Goal: Task Accomplishment & Management: Manage account settings

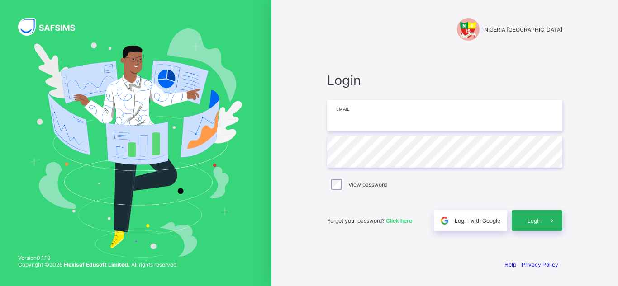
type input "**********"
click at [520, 219] on div "Login" at bounding box center [537, 220] width 51 height 21
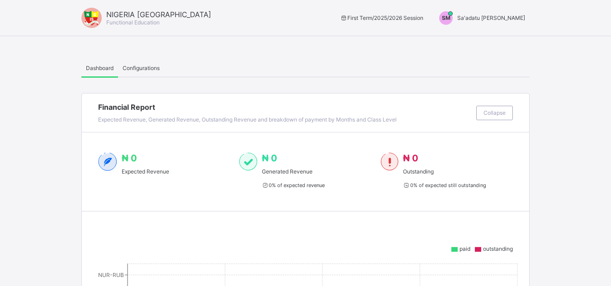
click at [507, 13] on div "SM Sa'adatu [PERSON_NAME]" at bounding box center [480, 18] width 100 height 14
click at [481, 36] on span "Switch to Admin View" at bounding box center [491, 38] width 69 height 10
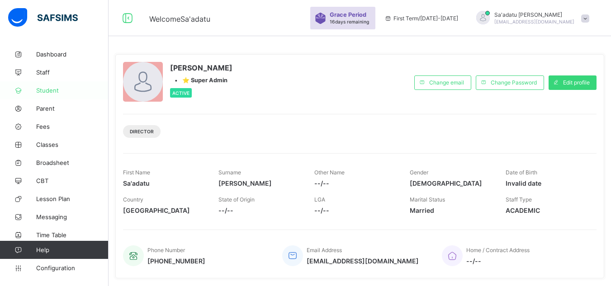
click at [53, 91] on span "Student" at bounding box center [72, 90] width 72 height 7
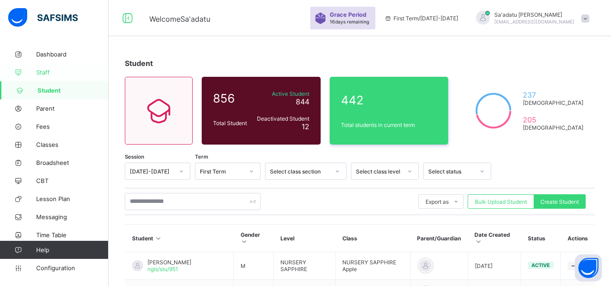
click at [52, 70] on span "Staff" at bounding box center [72, 72] width 72 height 7
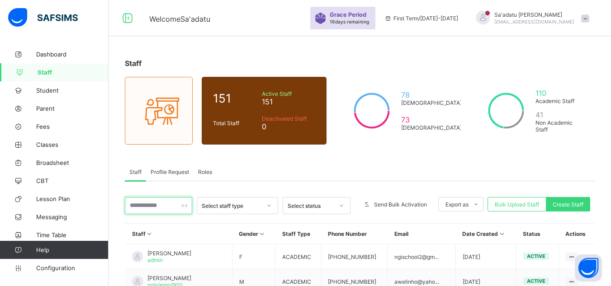
click at [165, 208] on input "text" at bounding box center [158, 205] width 67 height 17
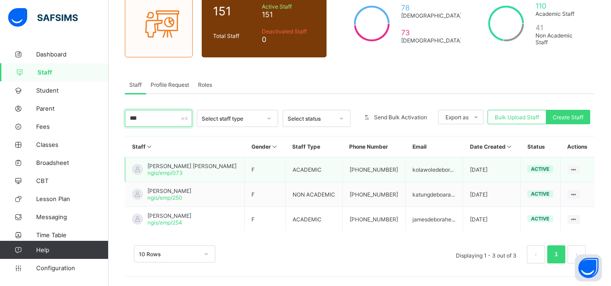
scroll to position [87, 0]
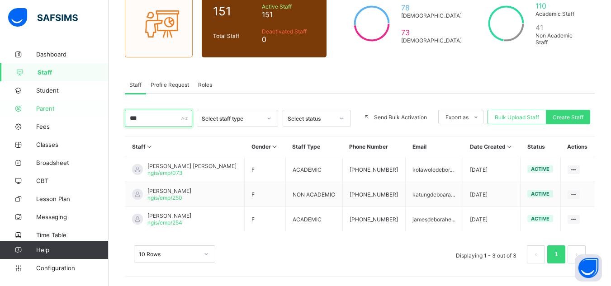
drag, startPoint x: 166, startPoint y: 120, endPoint x: 50, endPoint y: 106, distance: 117.2
click at [50, 106] on div "Welcome Sa'adatu Grace Period 16 days remaining First Term / [DATE]-[DATE] Sa'a…" at bounding box center [305, 100] width 611 height 374
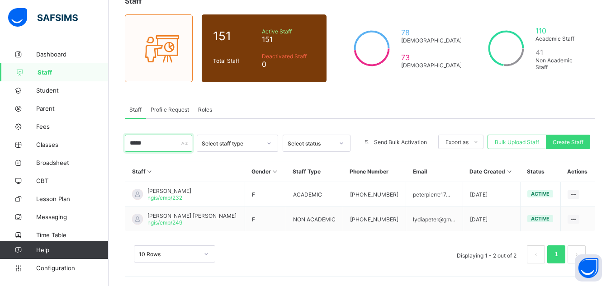
scroll to position [62, 0]
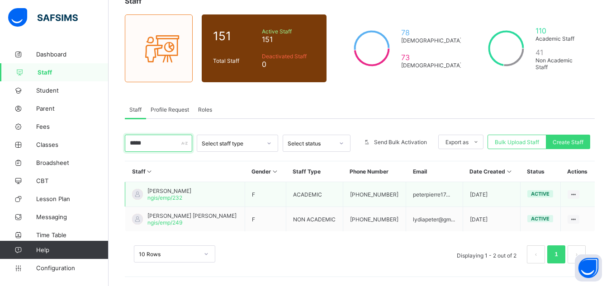
type input "*****"
click at [180, 191] on span "[PERSON_NAME]" at bounding box center [170, 191] width 44 height 7
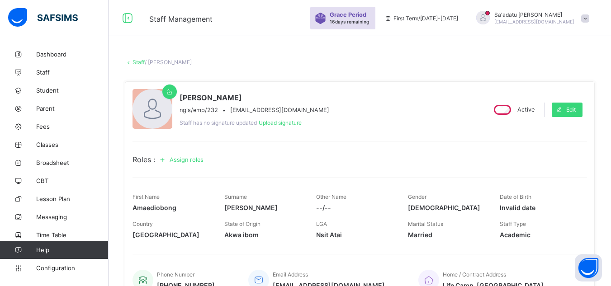
drag, startPoint x: 201, startPoint y: 97, endPoint x: 290, endPoint y: 96, distance: 89.2
click at [290, 96] on span "[PERSON_NAME]" at bounding box center [255, 97] width 150 height 9
copy span "Amaediobong"
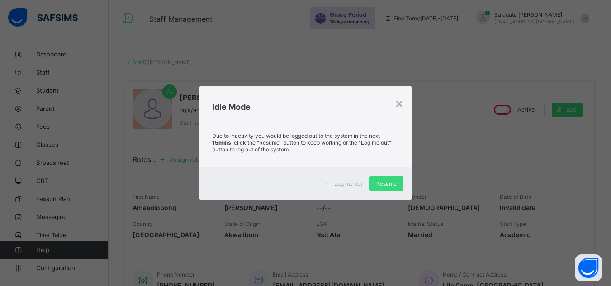
drag, startPoint x: 388, startPoint y: 189, endPoint x: 360, endPoint y: 178, distance: 30.7
click at [387, 190] on div "Resume" at bounding box center [387, 184] width 34 height 14
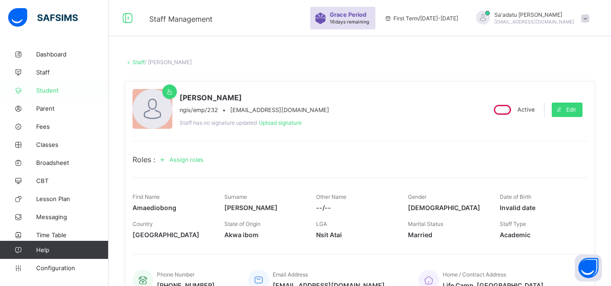
click at [48, 91] on span "Student" at bounding box center [72, 90] width 72 height 7
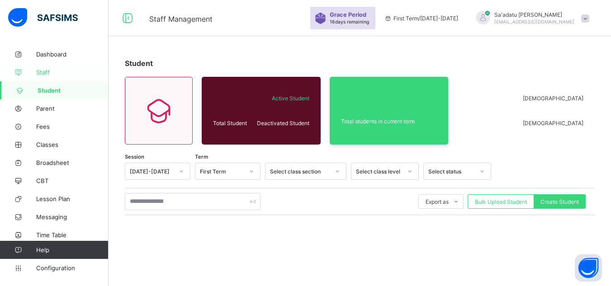
click at [44, 69] on span "Staff" at bounding box center [72, 72] width 72 height 7
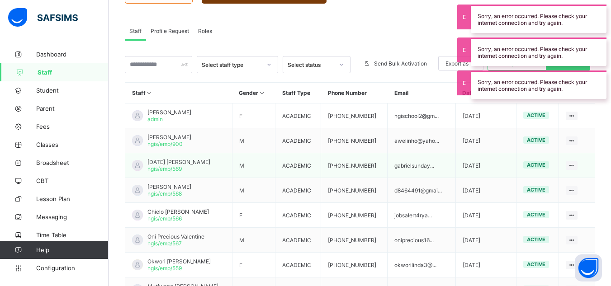
scroll to position [91, 0]
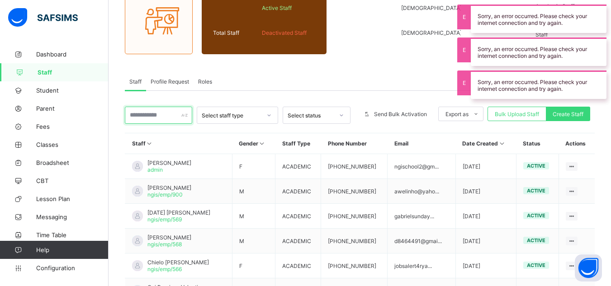
click at [161, 117] on input "text" at bounding box center [158, 115] width 67 height 17
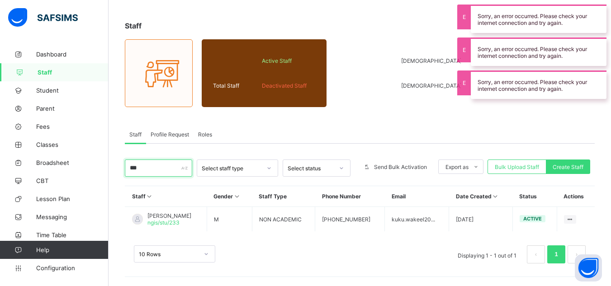
scroll to position [38, 0]
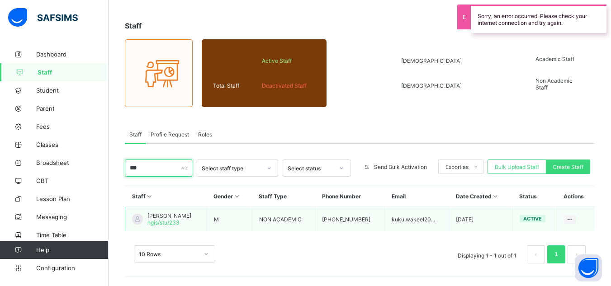
type input "***"
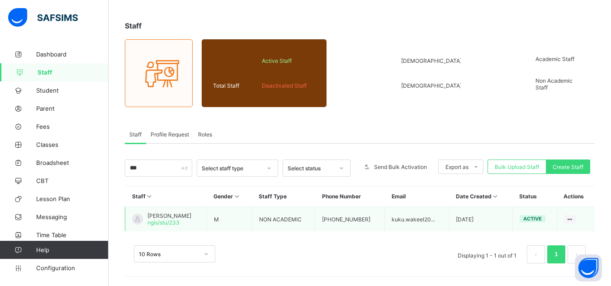
click at [183, 217] on span "[PERSON_NAME]" at bounding box center [170, 216] width 44 height 7
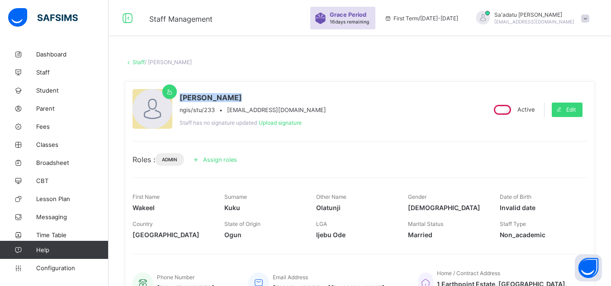
drag, startPoint x: 181, startPoint y: 97, endPoint x: 263, endPoint y: 105, distance: 82.2
click at [263, 105] on div "Kuku [PERSON_NAME] ngis/stu/233 • [EMAIL_ADDRESS][DOMAIN_NAME]" at bounding box center [253, 103] width 147 height 20
copy span "[PERSON_NAME]"
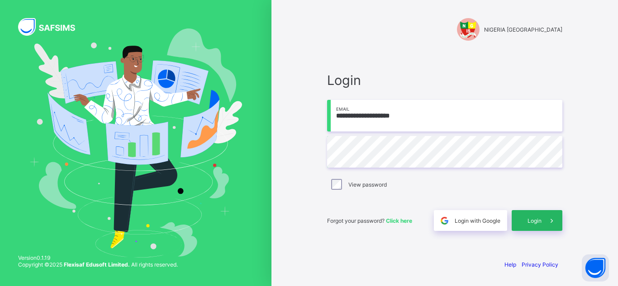
click at [531, 218] on span "Login" at bounding box center [535, 221] width 14 height 7
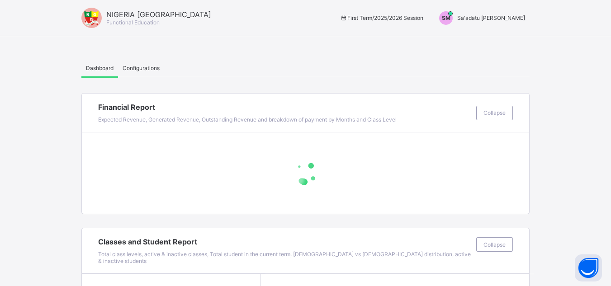
click at [493, 15] on span "Sa'adatu [PERSON_NAME]" at bounding box center [492, 17] width 68 height 7
click at [494, 35] on span "Switch to Admin View" at bounding box center [491, 38] width 69 height 10
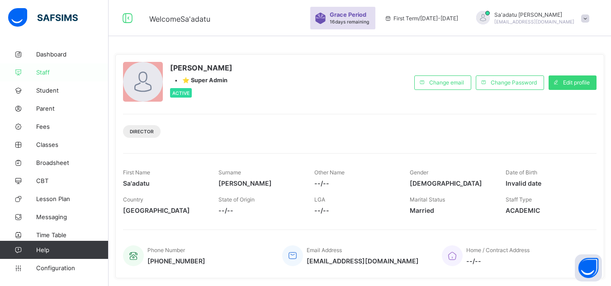
click at [44, 72] on span "Staff" at bounding box center [72, 72] width 72 height 7
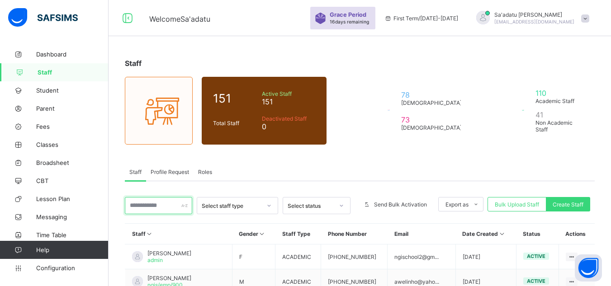
click at [168, 205] on input "text" at bounding box center [158, 205] width 67 height 17
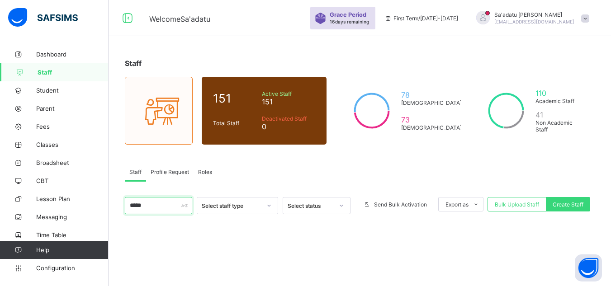
scroll to position [45, 0]
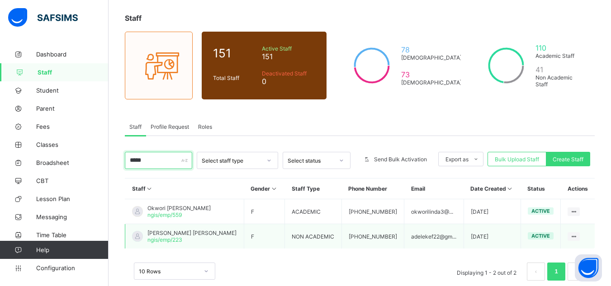
type input "*****"
click at [166, 242] on span "ngis/emp/223" at bounding box center [165, 240] width 35 height 7
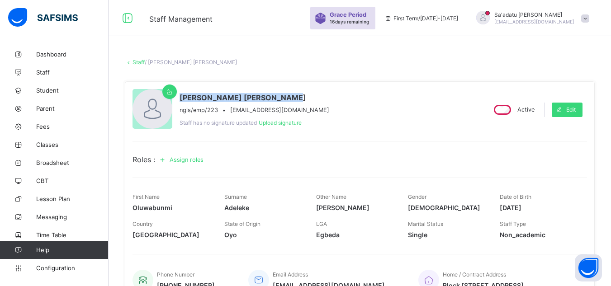
drag, startPoint x: 179, startPoint y: 95, endPoint x: 289, endPoint y: 100, distance: 109.6
click at [289, 100] on div "[PERSON_NAME] [PERSON_NAME]/emp/223 • [EMAIL_ADDRESS][DOMAIN_NAME] Staff has no…" at bounding box center [306, 109] width 346 height 41
copy span "[PERSON_NAME] [PERSON_NAME]"
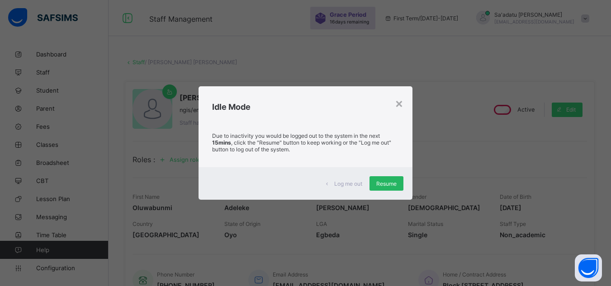
click at [387, 185] on span "Resume" at bounding box center [387, 184] width 20 height 7
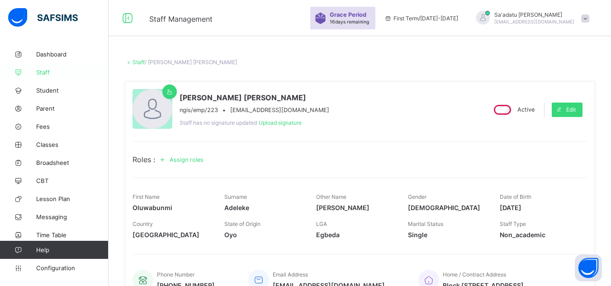
click at [43, 75] on span "Staff" at bounding box center [72, 72] width 72 height 7
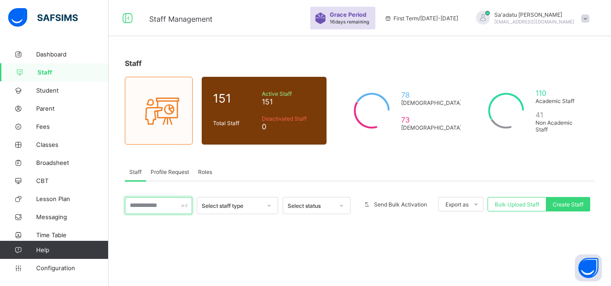
click at [168, 208] on input "text" at bounding box center [158, 205] width 67 height 17
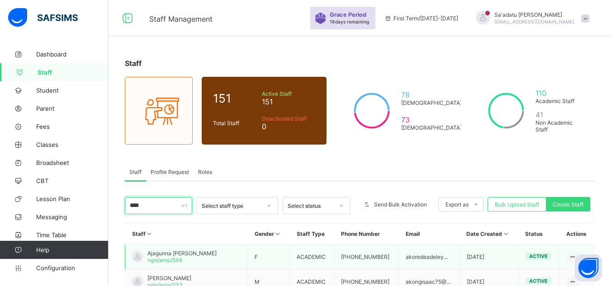
type input "****"
click at [208, 256] on span "Ajagunna [PERSON_NAME]" at bounding box center [182, 253] width 69 height 7
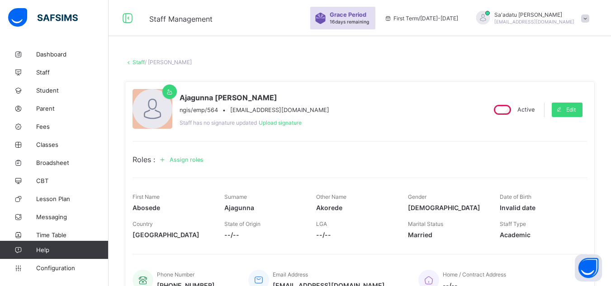
drag, startPoint x: 180, startPoint y: 96, endPoint x: 289, endPoint y: 98, distance: 109.1
click at [289, 98] on span "Ajagunna [PERSON_NAME]" at bounding box center [255, 97] width 150 height 9
copy span "Ajagunna [PERSON_NAME]"
click at [230, 110] on div "ngis/emp/564 • [EMAIL_ADDRESS][DOMAIN_NAME]" at bounding box center [255, 110] width 150 height 7
drag, startPoint x: 230, startPoint y: 110, endPoint x: 329, endPoint y: 109, distance: 98.2
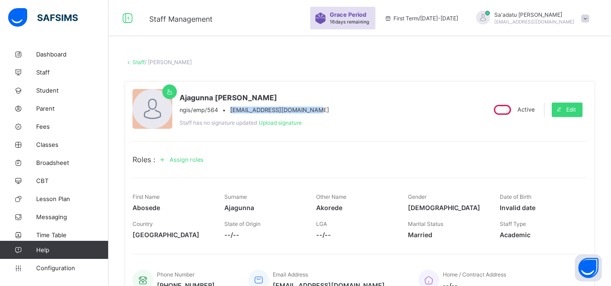
click at [329, 109] on div "[PERSON_NAME] ngis/emp/564 • [EMAIL_ADDRESS][DOMAIN_NAME] Staff has no signatur…" at bounding box center [306, 109] width 346 height 41
copy span "[EMAIL_ADDRESS][DOMAIN_NAME]"
drag, startPoint x: 182, startPoint y: 95, endPoint x: 213, endPoint y: 96, distance: 30.8
click at [213, 95] on span "Ajagunna [PERSON_NAME]" at bounding box center [255, 97] width 150 height 9
copy span "Ajagunna"
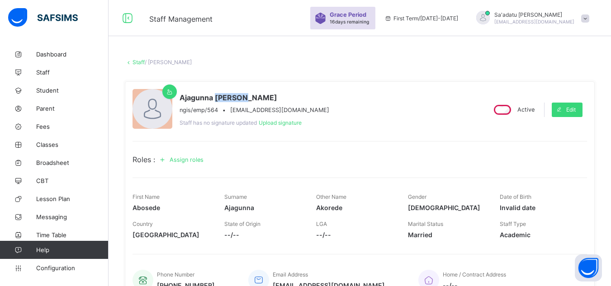
drag, startPoint x: 215, startPoint y: 96, endPoint x: 247, endPoint y: 96, distance: 32.6
click at [247, 96] on span "Ajagunna [PERSON_NAME]" at bounding box center [255, 97] width 150 height 9
copy span "Abosede"
drag, startPoint x: 249, startPoint y: 97, endPoint x: 318, endPoint y: 99, distance: 68.4
click at [318, 99] on div "[PERSON_NAME] ngis/emp/564 • [EMAIL_ADDRESS][DOMAIN_NAME] Staff has no signatur…" at bounding box center [306, 109] width 346 height 41
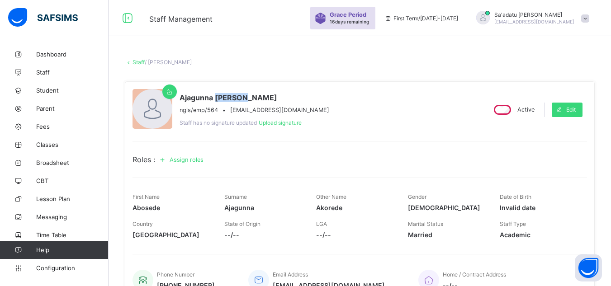
copy span "Akorede"
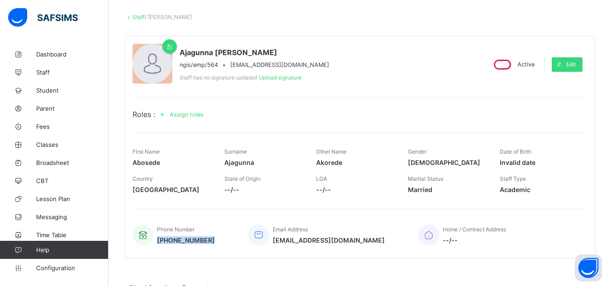
drag, startPoint x: 158, startPoint y: 239, endPoint x: 217, endPoint y: 240, distance: 58.4
click at [217, 240] on div "Phone Number [PHONE_NUMBER] Email Address [EMAIL_ADDRESS][DOMAIN_NAME] Home / C…" at bounding box center [360, 235] width 455 height 30
copy span "[PHONE_NUMBER]"
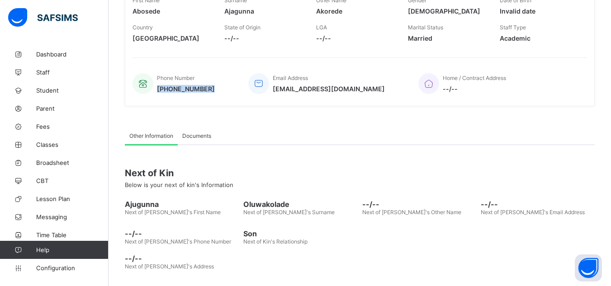
scroll to position [212, 0]
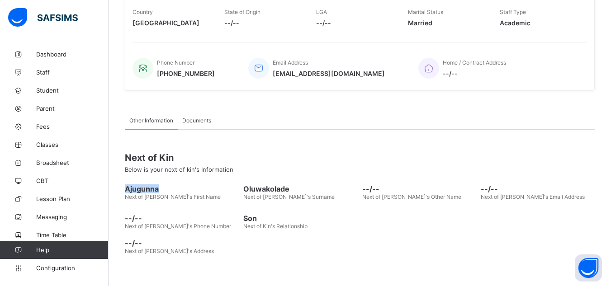
drag, startPoint x: 124, startPoint y: 187, endPoint x: 193, endPoint y: 188, distance: 68.8
click at [193, 188] on div "Staff / [PERSON_NAME] × Delete Staff This action would delete [PERSON_NAME] fro…" at bounding box center [360, 60] width 503 height 454
copy span "Ajugunna"
drag, startPoint x: 245, startPoint y: 189, endPoint x: 320, endPoint y: 188, distance: 74.7
click at [320, 188] on span "Oluwakolade" at bounding box center [300, 189] width 114 height 9
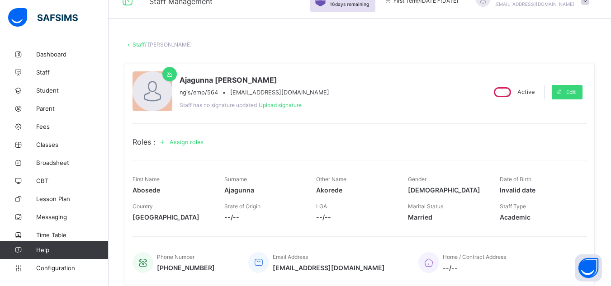
scroll to position [0, 0]
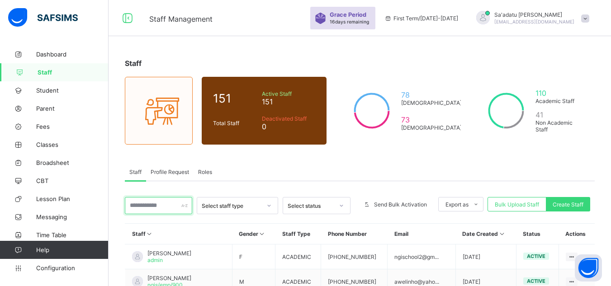
click at [148, 205] on input "text" at bounding box center [158, 205] width 67 height 17
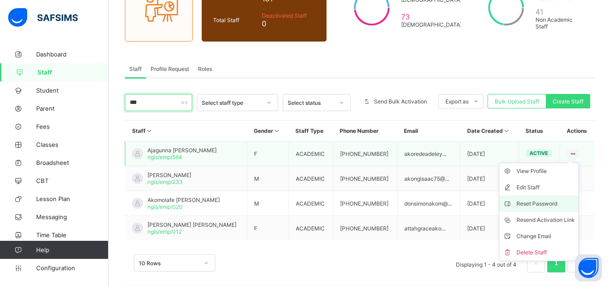
scroll to position [112, 0]
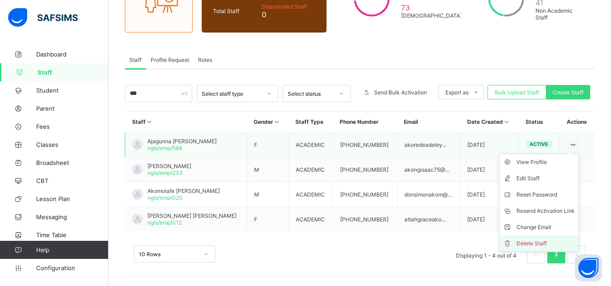
click at [533, 246] on div "Delete Staff" at bounding box center [546, 243] width 58 height 9
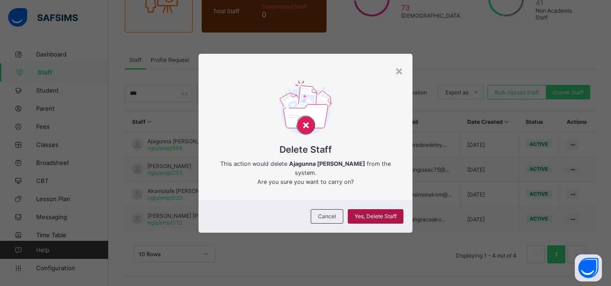
click at [375, 218] on span "Yes, Delete Staff" at bounding box center [376, 216] width 42 height 7
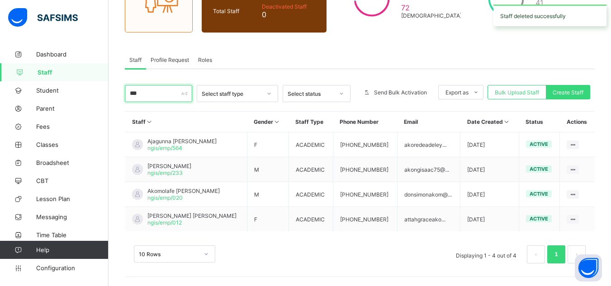
click at [149, 93] on input "***" at bounding box center [158, 93] width 67 height 17
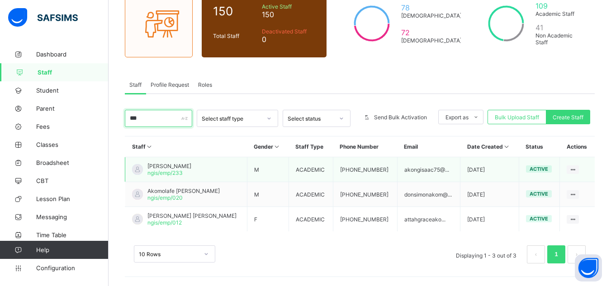
scroll to position [87, 0]
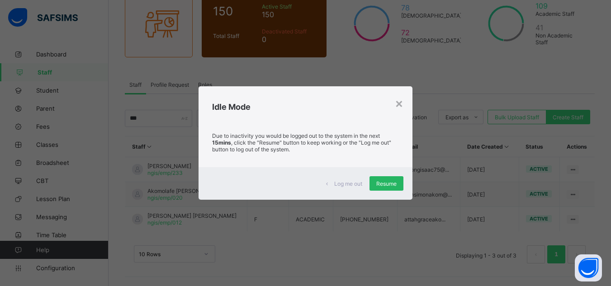
click at [392, 187] on div "Resume" at bounding box center [387, 184] width 34 height 14
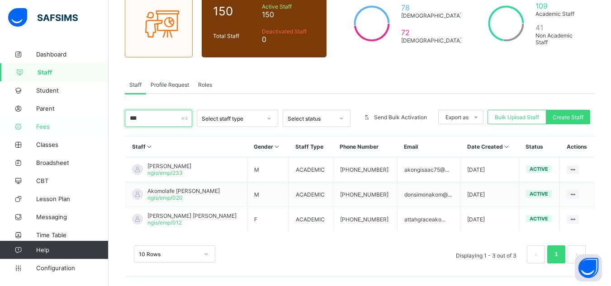
drag, startPoint x: 136, startPoint y: 119, endPoint x: 90, endPoint y: 119, distance: 46.2
click at [90, 119] on div "Staff Management Grace Period 16 days remaining First Term / [DATE]-[DATE] Sa'a…" at bounding box center [305, 100] width 611 height 374
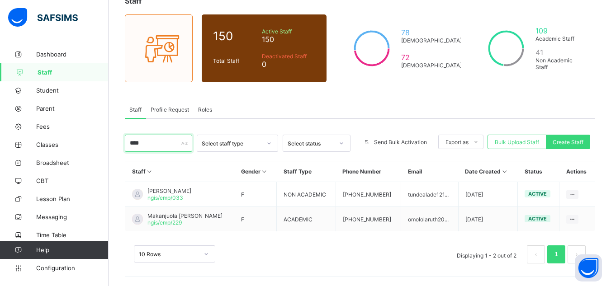
scroll to position [62, 0]
type input "****"
click at [165, 215] on span "Makanjuola [PERSON_NAME]" at bounding box center [185, 216] width 75 height 7
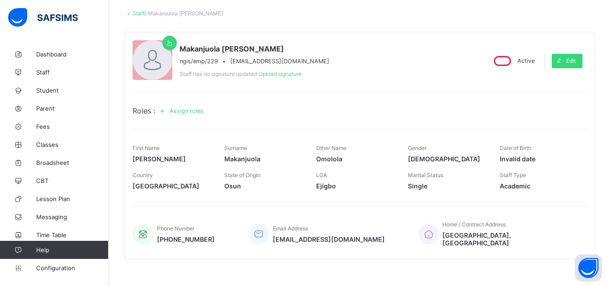
scroll to position [45, 0]
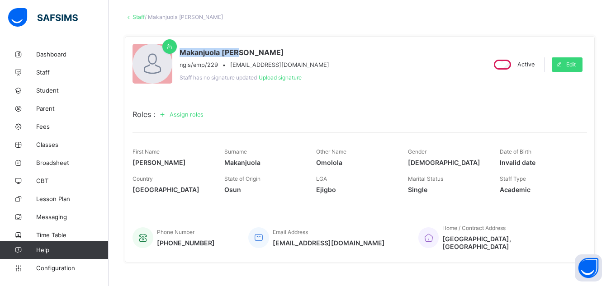
drag, startPoint x: 180, startPoint y: 51, endPoint x: 238, endPoint y: 52, distance: 58.4
click at [238, 52] on span "Makanjuola [PERSON_NAME]" at bounding box center [255, 52] width 150 height 9
click at [40, 69] on span "Staff" at bounding box center [72, 72] width 72 height 7
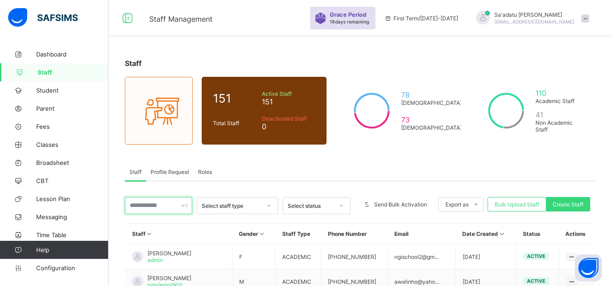
click at [164, 208] on input "text" at bounding box center [158, 205] width 67 height 17
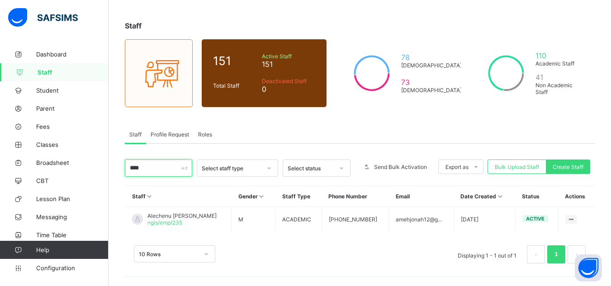
scroll to position [38, 0]
drag, startPoint x: 148, startPoint y: 168, endPoint x: 0, endPoint y: 166, distance: 148.0
click at [0, 166] on div "Staff Management Grace Period 16 days remaining First Term / [DATE]-[DATE] Sa'a…" at bounding box center [305, 124] width 611 height 324
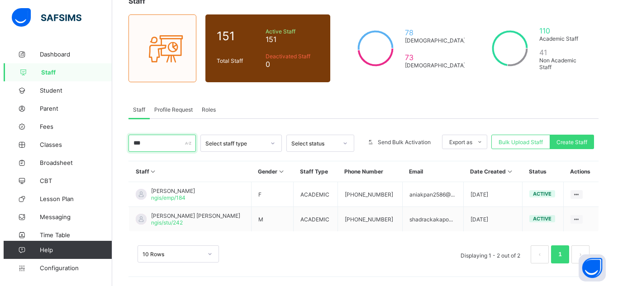
scroll to position [62, 0]
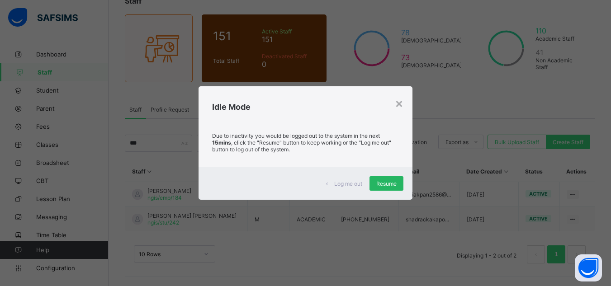
click at [388, 187] on span "Resume" at bounding box center [387, 184] width 20 height 7
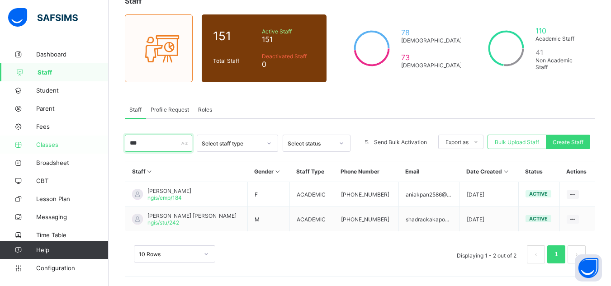
drag, startPoint x: 143, startPoint y: 142, endPoint x: 75, endPoint y: 141, distance: 68.3
click at [75, 141] on div "Staff Management Grace Period 16 days remaining First Term / [DATE]-[DATE] Sa'a…" at bounding box center [305, 112] width 611 height 349
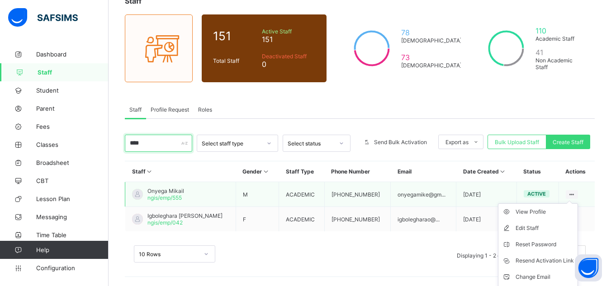
type input "****"
click at [576, 193] on icon at bounding box center [572, 194] width 8 height 7
click at [540, 226] on div "Edit Staff" at bounding box center [545, 228] width 58 height 9
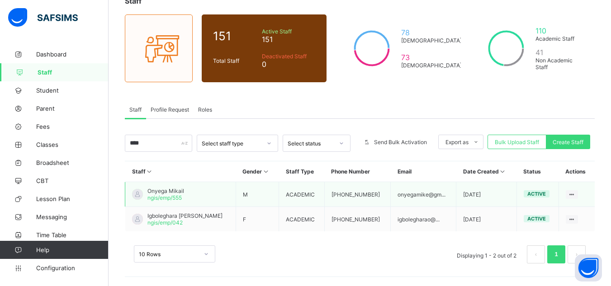
select select "**"
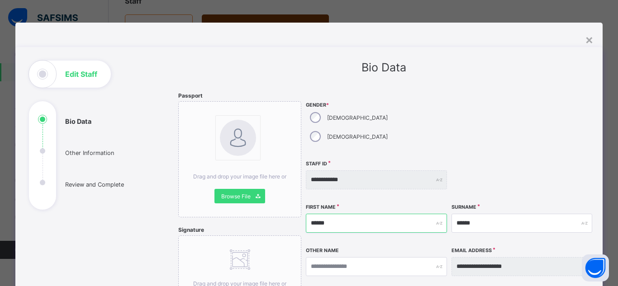
drag, startPoint x: 377, startPoint y: 207, endPoint x: 245, endPoint y: 207, distance: 132.6
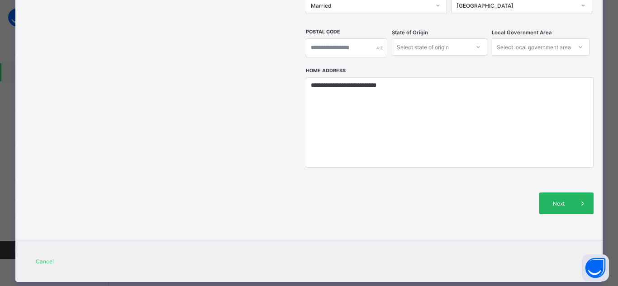
type input "*******"
click at [561, 193] on div "Next" at bounding box center [566, 204] width 54 height 22
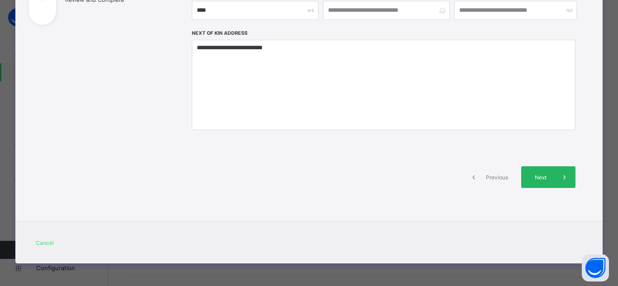
click at [540, 178] on span "Next" at bounding box center [541, 177] width 26 height 7
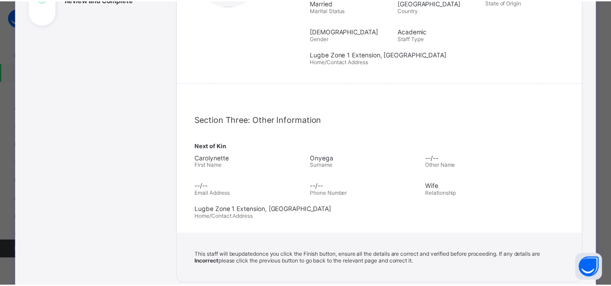
scroll to position [311, 0]
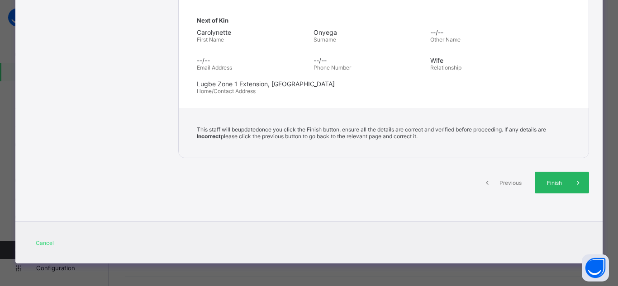
click at [539, 178] on div "Finish" at bounding box center [562, 183] width 54 height 22
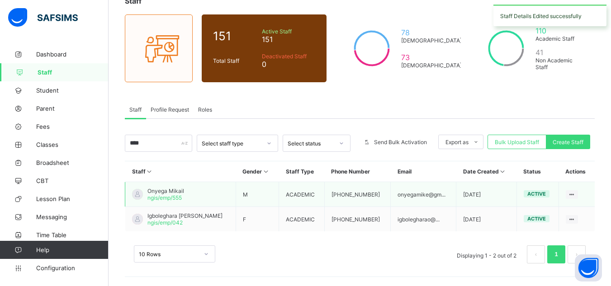
click at [159, 193] on span "Onyega Mikail" at bounding box center [166, 191] width 37 height 7
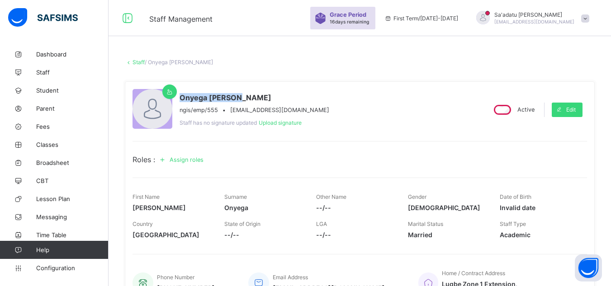
drag, startPoint x: 181, startPoint y: 98, endPoint x: 245, endPoint y: 102, distance: 64.8
click at [245, 102] on span "Onyega [PERSON_NAME]" at bounding box center [255, 97] width 150 height 9
drag, startPoint x: 230, startPoint y: 111, endPoint x: 320, endPoint y: 111, distance: 89.6
click at [320, 111] on div "Onyega [PERSON_NAME]/emp/555 • [EMAIL_ADDRESS][DOMAIN_NAME] Staff has no signat…" at bounding box center [306, 109] width 346 height 41
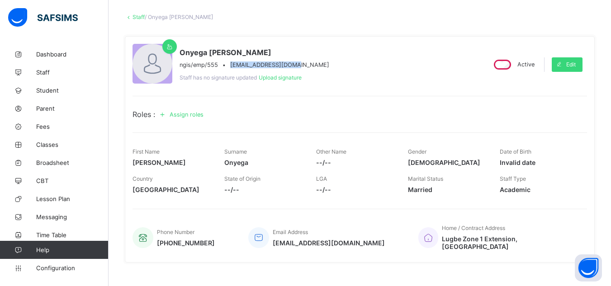
scroll to position [91, 0]
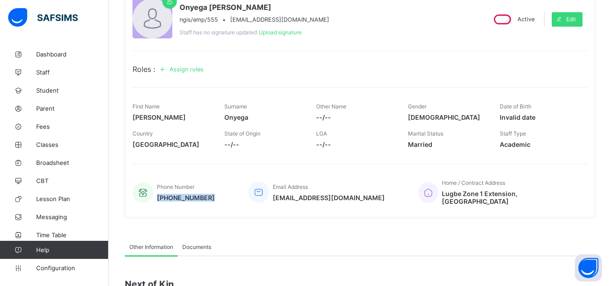
drag, startPoint x: 157, startPoint y: 195, endPoint x: 238, endPoint y: 200, distance: 81.6
click at [238, 200] on div "Phone Number [PHONE_NUMBER] Email Address [EMAIL_ADDRESS][DOMAIN_NAME] Home / C…" at bounding box center [360, 192] width 455 height 35
drag, startPoint x: 406, startPoint y: 194, endPoint x: 548, endPoint y: 194, distance: 141.7
click at [548, 194] on div "Home / Contract Address [GEOGRAPHIC_DATA]" at bounding box center [499, 192] width 160 height 35
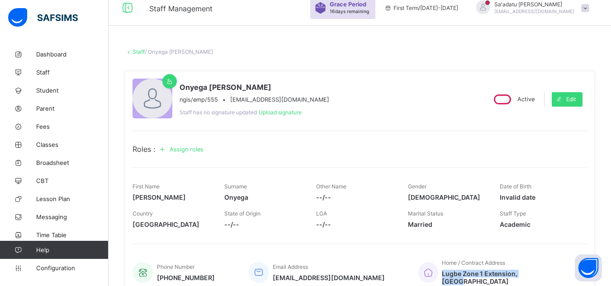
scroll to position [0, 0]
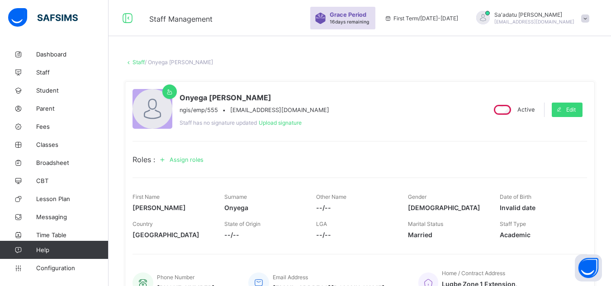
click at [376, 8] on div "Grace Period 16 days remaining" at bounding box center [342, 18] width 65 height 23
click at [367, 18] on span "Grace Period" at bounding box center [348, 14] width 37 height 7
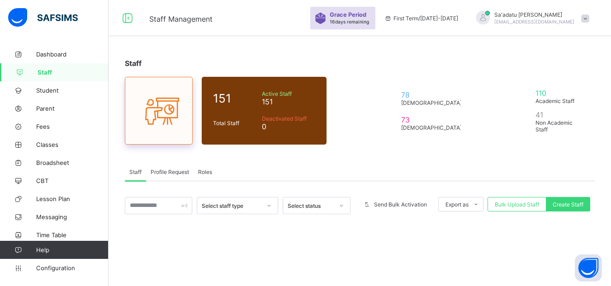
scroll to position [62, 0]
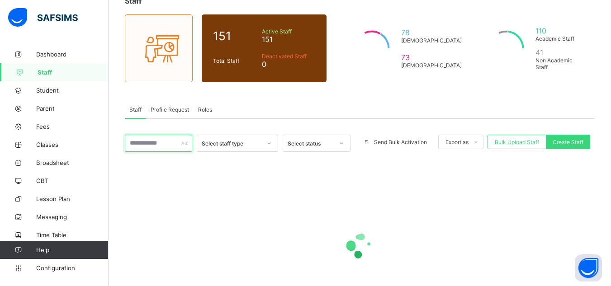
click at [156, 146] on input "text" at bounding box center [158, 143] width 67 height 17
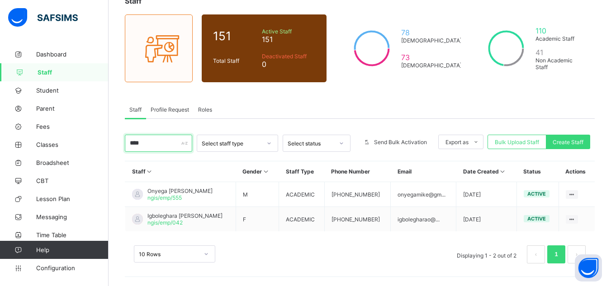
type input "****"
click at [276, 246] on div "10 Rows Displaying 1 - 2 out of 2 1" at bounding box center [360, 255] width 452 height 18
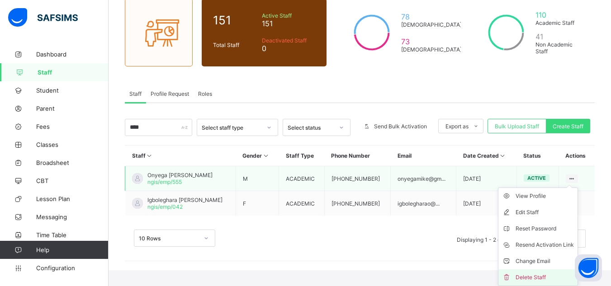
click at [535, 274] on div "Delete Staff" at bounding box center [545, 277] width 58 height 9
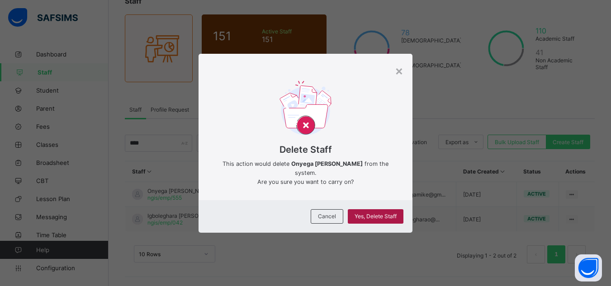
click at [360, 203] on div "Cancel Yes, Delete Staff" at bounding box center [306, 217] width 214 height 33
click at [366, 213] on span "Yes, Delete Staff" at bounding box center [376, 216] width 42 height 7
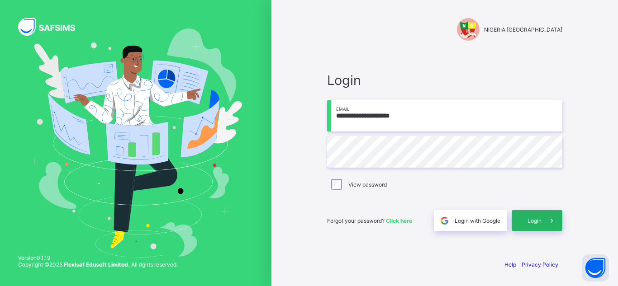
click at [540, 218] on span "Login" at bounding box center [535, 221] width 14 height 7
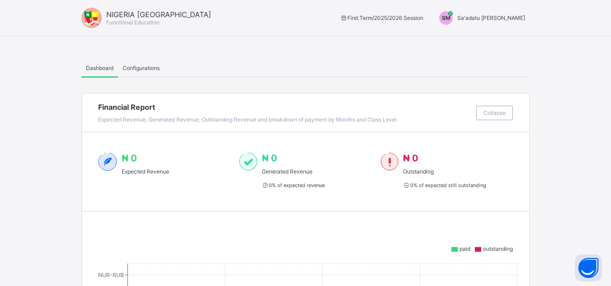
click at [488, 13] on div "SM Sa'adatu [PERSON_NAME]" at bounding box center [480, 18] width 100 height 14
click at [485, 40] on span "Switch to Admin View" at bounding box center [491, 38] width 69 height 10
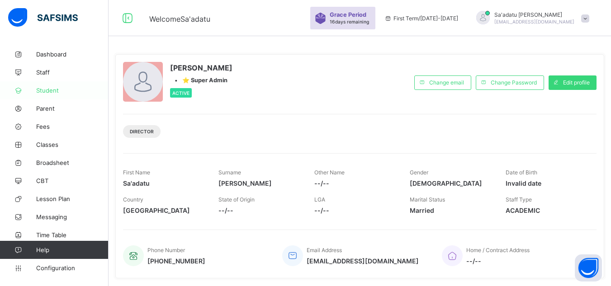
click at [45, 89] on span "Student" at bounding box center [72, 90] width 72 height 7
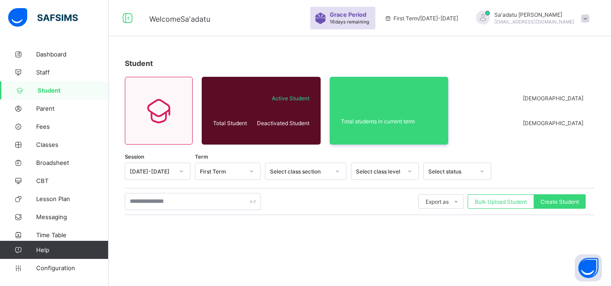
click at [38, 73] on span "Staff" at bounding box center [72, 72] width 72 height 7
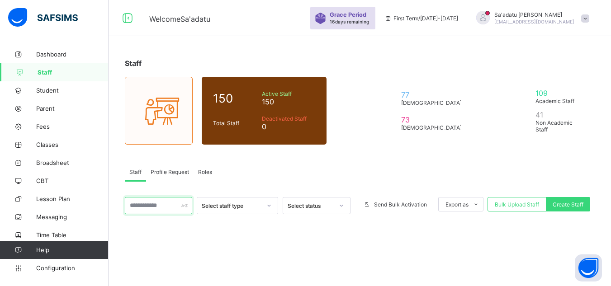
click at [165, 208] on input "text" at bounding box center [158, 205] width 67 height 17
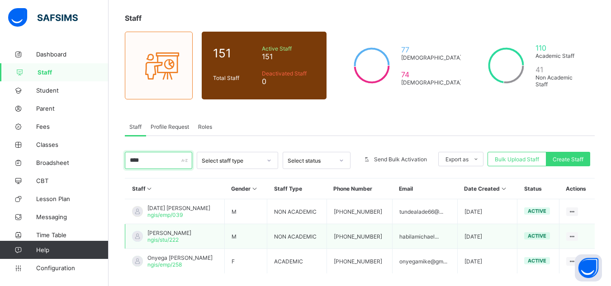
scroll to position [87, 0]
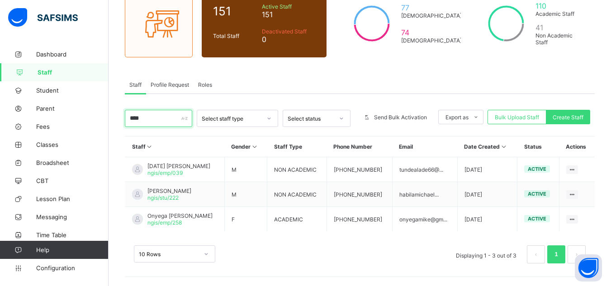
drag, startPoint x: 154, startPoint y: 116, endPoint x: 119, endPoint y: 118, distance: 35.8
click at [119, 118] on div "Staff 151 Total Staff Active Staff 151 Deactivated Staff 0 77 [DEMOGRAPHIC_DATA…" at bounding box center [360, 122] width 503 height 329
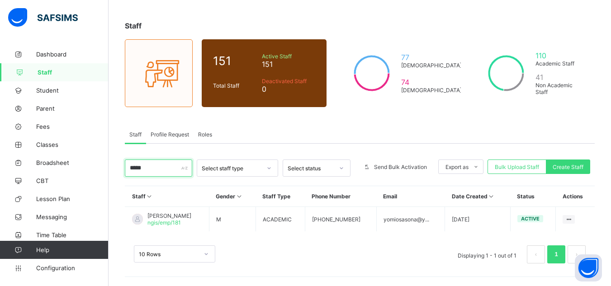
scroll to position [38, 0]
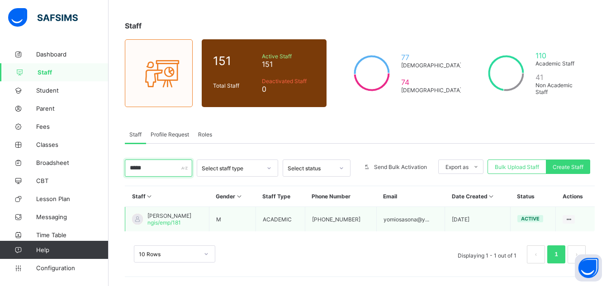
type input "*****"
click at [191, 216] on span "[PERSON_NAME]" at bounding box center [170, 216] width 44 height 7
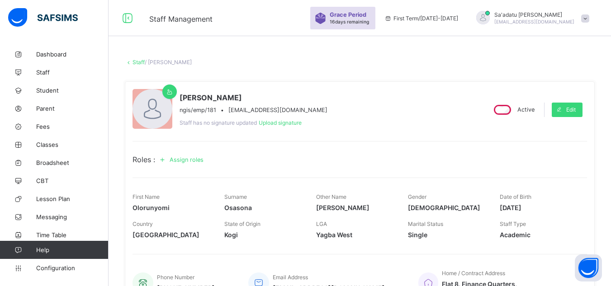
drag, startPoint x: 181, startPoint y: 94, endPoint x: 299, endPoint y: 89, distance: 118.3
click at [299, 89] on div "[PERSON_NAME]/emp/181 • [EMAIL_ADDRESS][DOMAIN_NAME] Staff has no signature upd…" at bounding box center [360, 194] width 470 height 227
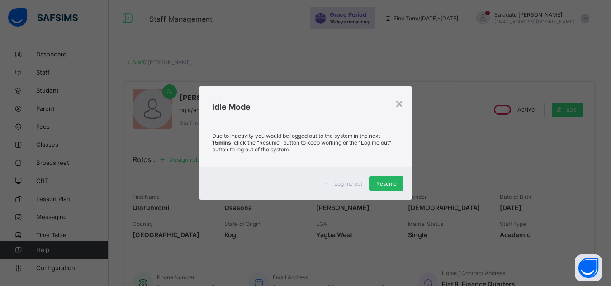
click at [394, 186] on span "Resume" at bounding box center [387, 184] width 20 height 7
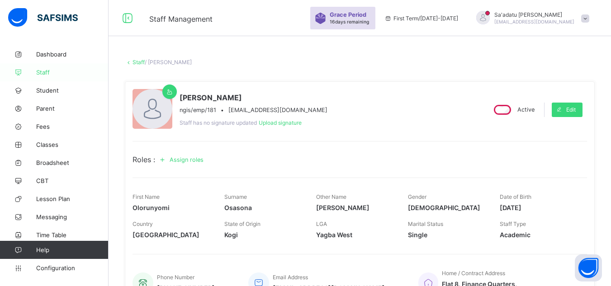
click at [45, 69] on span "Staff" at bounding box center [72, 72] width 72 height 7
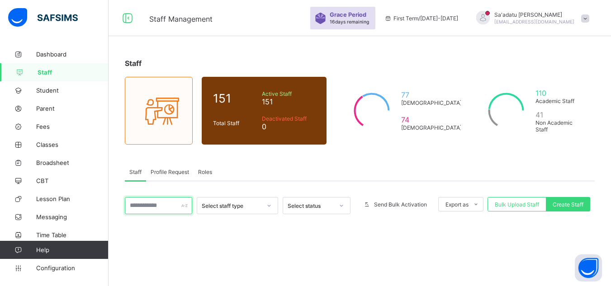
click at [179, 209] on input "text" at bounding box center [158, 205] width 67 height 17
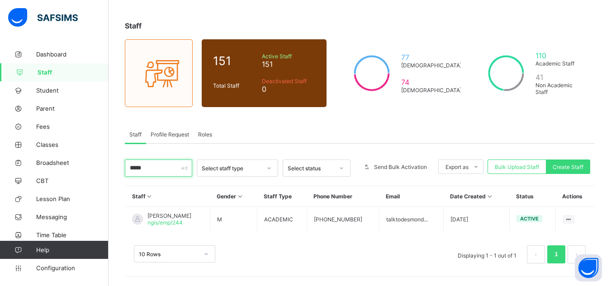
scroll to position [38, 0]
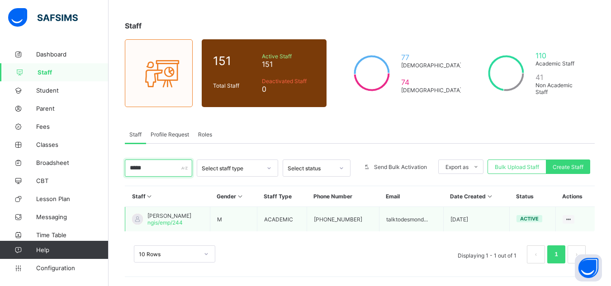
type input "*****"
click at [176, 219] on span "[PERSON_NAME]" at bounding box center [170, 216] width 44 height 7
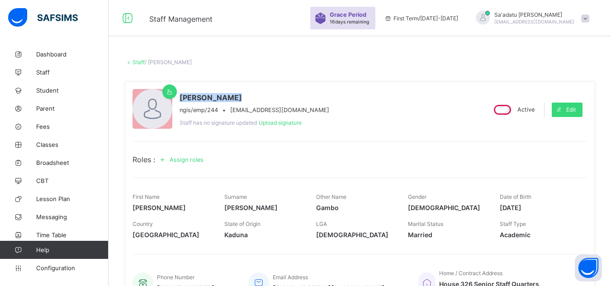
drag, startPoint x: 181, startPoint y: 97, endPoint x: 277, endPoint y: 104, distance: 96.2
click at [277, 104] on div "[PERSON_NAME] ngis/emp/244 • [EMAIL_ADDRESS][DOMAIN_NAME]" at bounding box center [255, 103] width 150 height 20
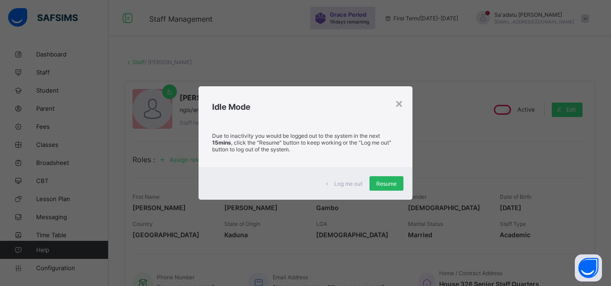
click at [390, 185] on span "Resume" at bounding box center [387, 184] width 20 height 7
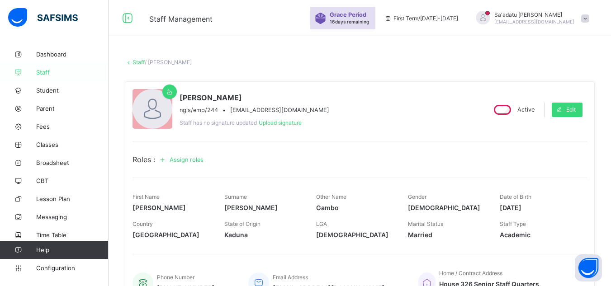
drag, startPoint x: 46, startPoint y: 77, endPoint x: 39, endPoint y: 72, distance: 8.2
click at [48, 77] on link "Staff" at bounding box center [54, 72] width 109 height 18
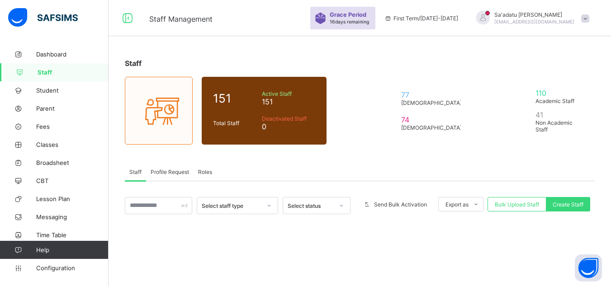
click at [39, 72] on span "Staff" at bounding box center [73, 72] width 71 height 7
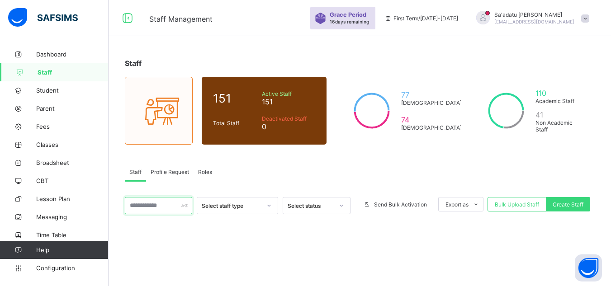
click at [160, 205] on input "text" at bounding box center [158, 205] width 67 height 17
click at [142, 206] on input "**" at bounding box center [158, 205] width 67 height 17
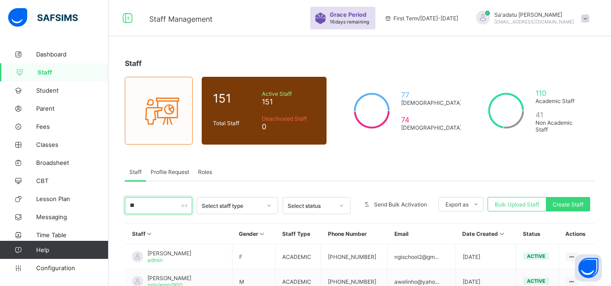
click at [150, 206] on input "**" at bounding box center [158, 205] width 67 height 17
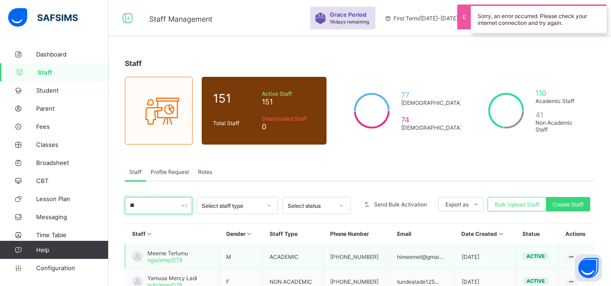
type input "**"
click at [164, 255] on span "Meeme Terlumu" at bounding box center [168, 253] width 41 height 7
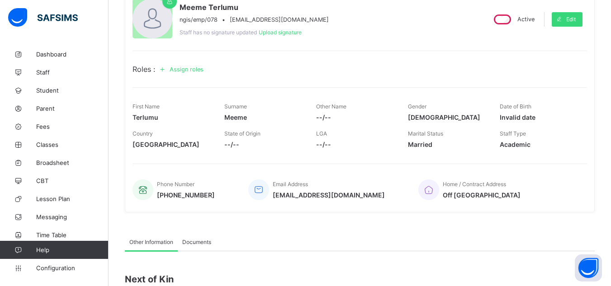
scroll to position [45, 0]
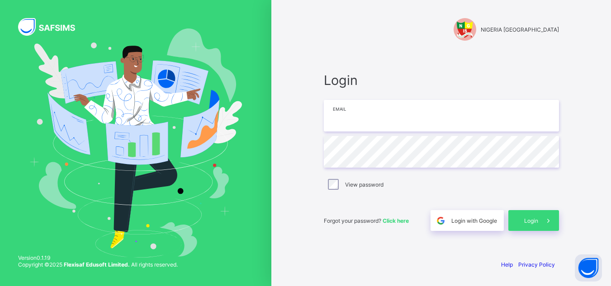
type input "**********"
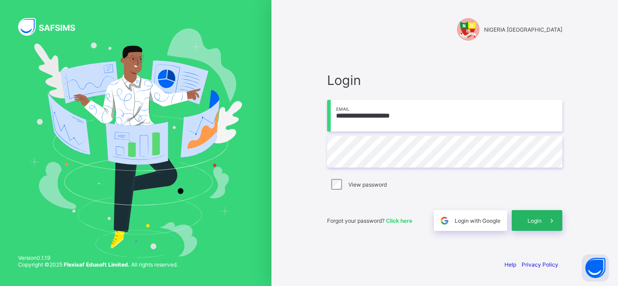
click at [530, 226] on div "Login" at bounding box center [537, 220] width 51 height 21
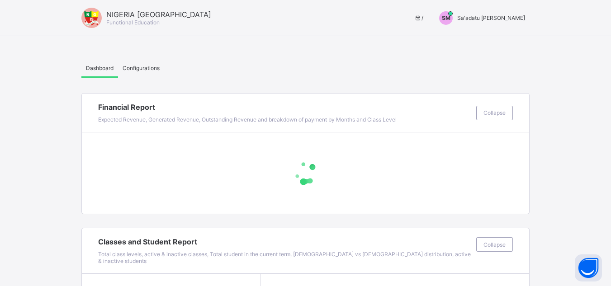
click at [513, 21] on div "SM Sa'adatu [PERSON_NAME]" at bounding box center [480, 18] width 100 height 14
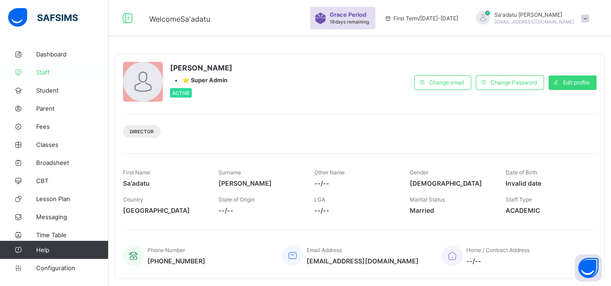
click at [48, 72] on span "Staff" at bounding box center [72, 72] width 72 height 7
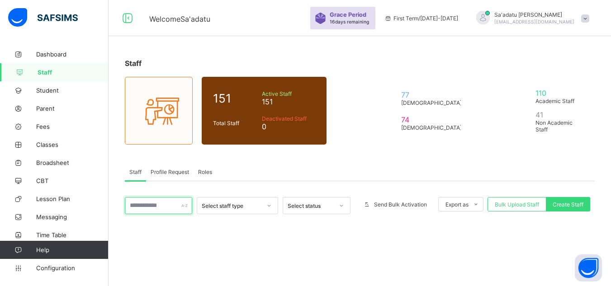
click at [161, 207] on input "text" at bounding box center [158, 205] width 67 height 17
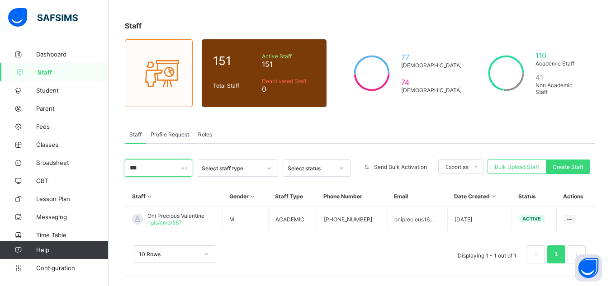
scroll to position [38, 0]
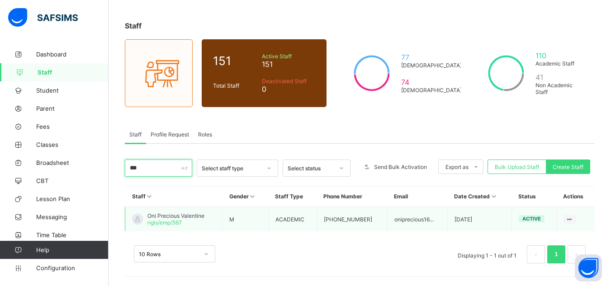
type input "***"
click at [190, 216] on span "Oni Precious Valentine" at bounding box center [176, 216] width 57 height 7
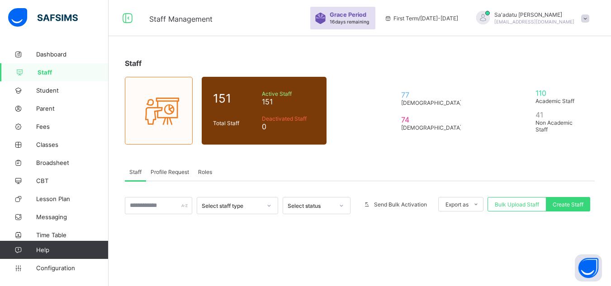
scroll to position [38, 0]
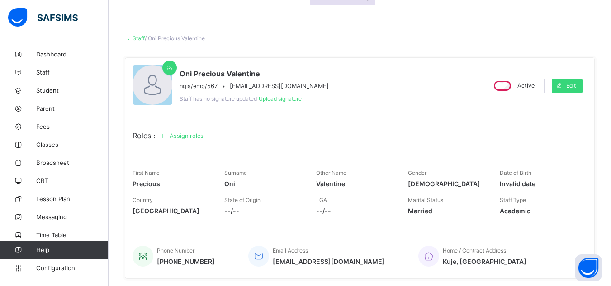
scroll to position [45, 0]
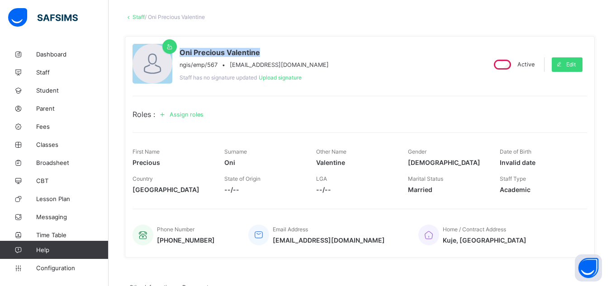
drag, startPoint x: 181, startPoint y: 49, endPoint x: 267, endPoint y: 57, distance: 86.8
click at [267, 57] on div "Oni Precious Valentine ngis/emp/567 • [EMAIL_ADDRESS][DOMAIN_NAME]" at bounding box center [254, 58] width 149 height 20
drag, startPoint x: 132, startPoint y: 161, endPoint x: 180, endPoint y: 164, distance: 48.1
click at [180, 164] on div "Oni Precious Valentine ngis/emp/567 • [EMAIL_ADDRESS][DOMAIN_NAME] Staff has no…" at bounding box center [360, 147] width 470 height 222
drag, startPoint x: 227, startPoint y: 163, endPoint x: 289, endPoint y: 163, distance: 61.6
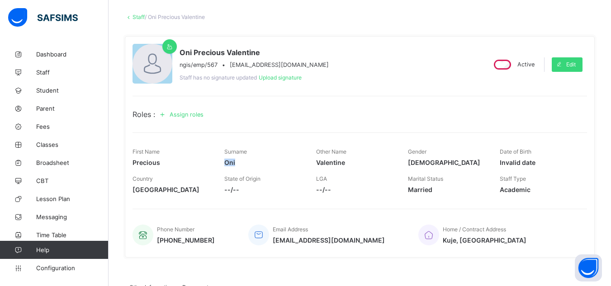
click at [289, 163] on span "Oni" at bounding box center [263, 163] width 78 height 8
drag, startPoint x: 320, startPoint y: 162, endPoint x: 381, endPoint y: 164, distance: 60.7
click at [381, 164] on span "Valentine" at bounding box center [355, 163] width 78 height 8
drag, startPoint x: 159, startPoint y: 241, endPoint x: 232, endPoint y: 248, distance: 73.7
click at [232, 248] on div "Phone Number [PHONE_NUMBER] Email Address [EMAIL_ADDRESS][DOMAIN_NAME] Home / C…" at bounding box center [360, 235] width 455 height 30
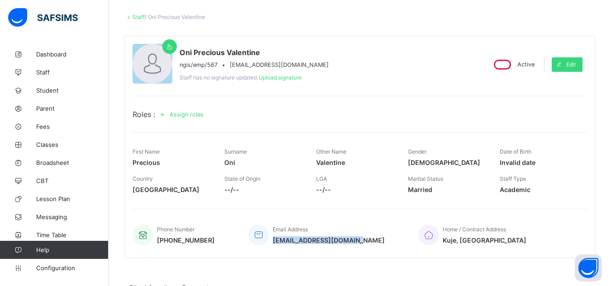
drag, startPoint x: 271, startPoint y: 242, endPoint x: 363, endPoint y: 241, distance: 92.3
click at [363, 241] on div "Phone Number [PHONE_NUMBER] Email Address [EMAIL_ADDRESS][DOMAIN_NAME] Home / C…" at bounding box center [360, 235] width 455 height 30
drag, startPoint x: 410, startPoint y: 241, endPoint x: 465, endPoint y: 241, distance: 55.7
click at [465, 241] on span "Kuje, [GEOGRAPHIC_DATA]" at bounding box center [485, 241] width 84 height 8
drag, startPoint x: 134, startPoint y: 162, endPoint x: 195, endPoint y: 163, distance: 61.6
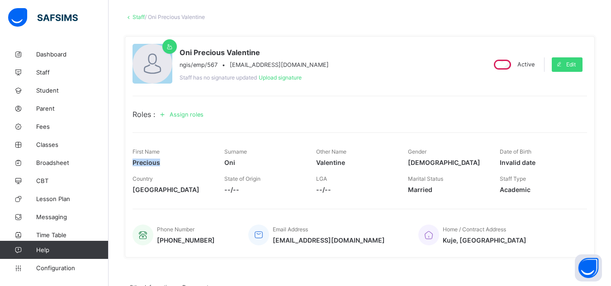
click at [195, 163] on span "Precious" at bounding box center [172, 163] width 78 height 8
drag, startPoint x: 227, startPoint y: 162, endPoint x: 253, endPoint y: 163, distance: 25.8
click at [253, 163] on span "Oni" at bounding box center [263, 163] width 78 height 8
drag, startPoint x: 320, startPoint y: 163, endPoint x: 372, endPoint y: 163, distance: 51.1
click at [372, 163] on span "Valentine" at bounding box center [355, 163] width 78 height 8
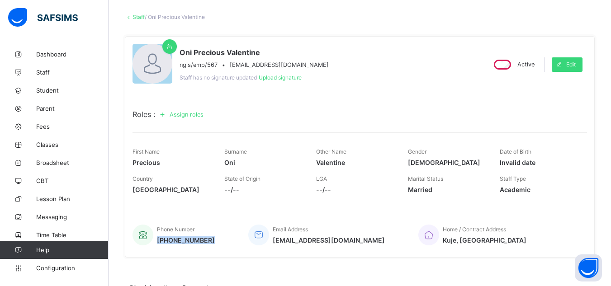
drag, startPoint x: 158, startPoint y: 241, endPoint x: 260, endPoint y: 252, distance: 103.4
click at [260, 252] on div "Oni Precious Valentine ngis/emp/567 • [EMAIL_ADDRESS][DOMAIN_NAME] Staff has no…" at bounding box center [360, 147] width 470 height 222
drag, startPoint x: 372, startPoint y: 242, endPoint x: 381, endPoint y: 242, distance: 8.1
click at [381, 242] on div "Phone Number [PHONE_NUMBER] Email Address [EMAIL_ADDRESS][DOMAIN_NAME] Home / C…" at bounding box center [360, 235] width 455 height 30
drag, startPoint x: 449, startPoint y: 240, endPoint x: 408, endPoint y: 240, distance: 40.7
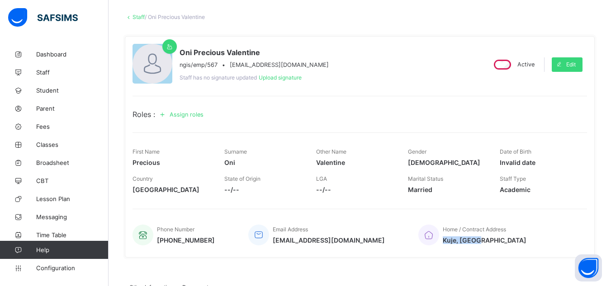
click at [419, 240] on div "Home / Contract Address [GEOGRAPHIC_DATA]" at bounding box center [499, 235] width 160 height 30
drag, startPoint x: 180, startPoint y: 49, endPoint x: 292, endPoint y: 48, distance: 111.8
click at [292, 48] on span "Oni Precious Valentine" at bounding box center [254, 52] width 149 height 9
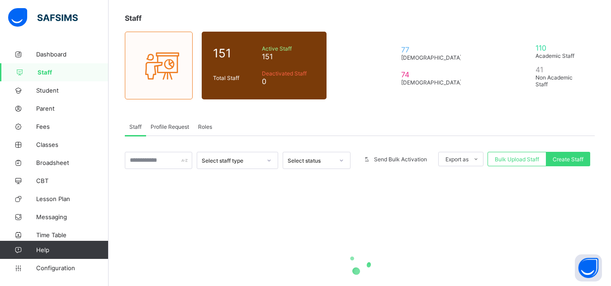
scroll to position [38, 0]
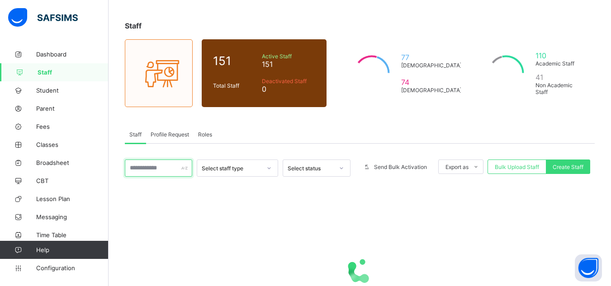
click at [164, 169] on input "text" at bounding box center [158, 168] width 67 height 17
type input "*"
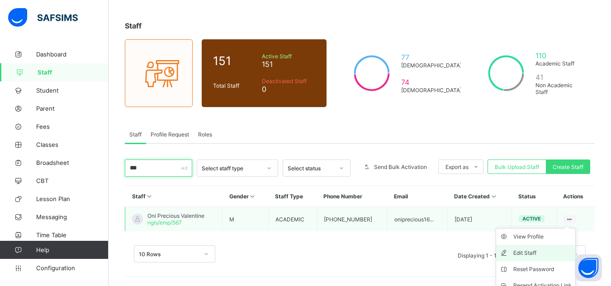
scroll to position [78, 0]
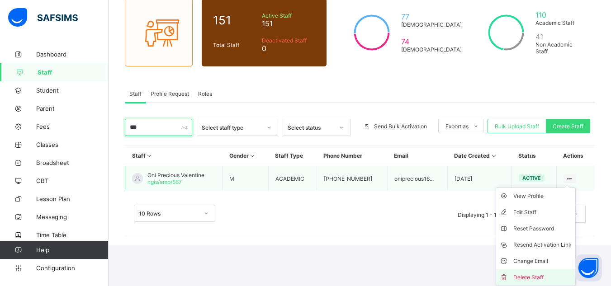
type input "***"
click at [540, 274] on div "Delete Staff" at bounding box center [543, 277] width 58 height 9
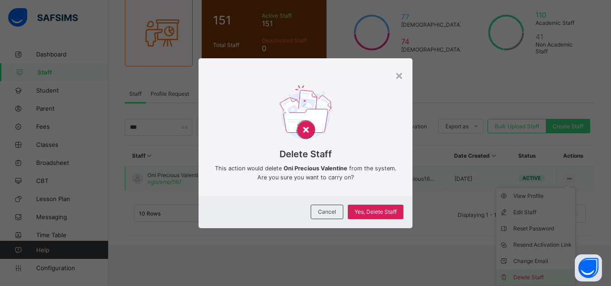
scroll to position [38, 0]
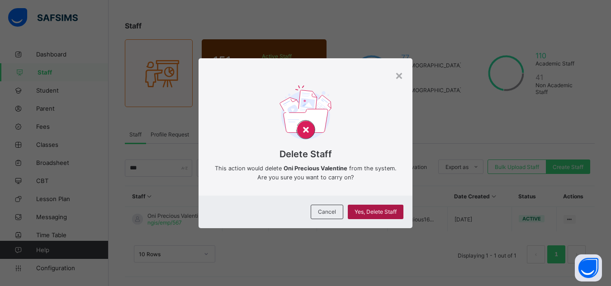
click at [379, 210] on span "Yes, Delete Staff" at bounding box center [376, 212] width 42 height 7
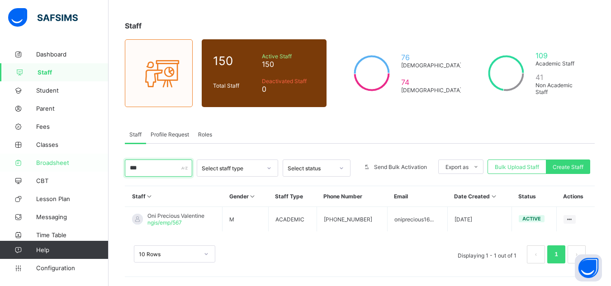
drag, startPoint x: 158, startPoint y: 168, endPoint x: 108, endPoint y: 166, distance: 49.4
click at [108, 166] on div "Staff Management Grace Period 16 days remaining First Term / [DATE]-[DATE] Sa'a…" at bounding box center [305, 124] width 611 height 324
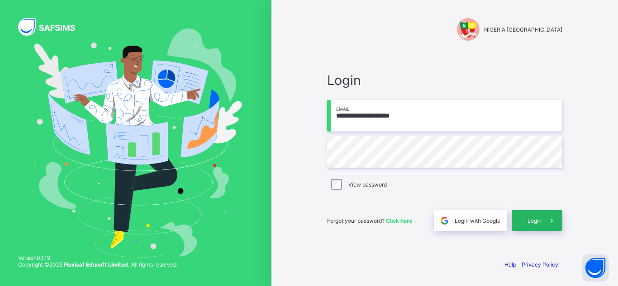
click at [531, 221] on span "Login" at bounding box center [535, 221] width 14 height 7
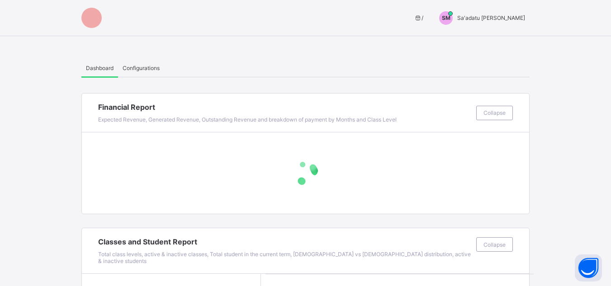
click at [504, 14] on div "SM Sa'adatu [PERSON_NAME]" at bounding box center [480, 18] width 100 height 14
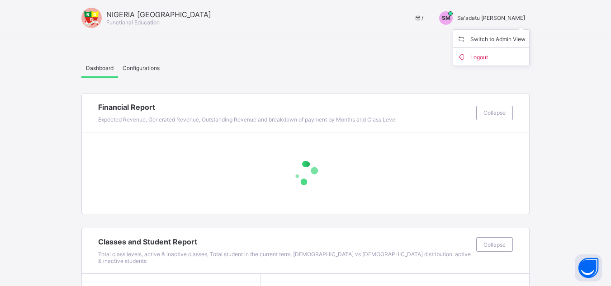
click at [508, 33] on ul "Switch to Admin View Logout" at bounding box center [491, 47] width 77 height 37
